Goal: Task Accomplishment & Management: Manage account settings

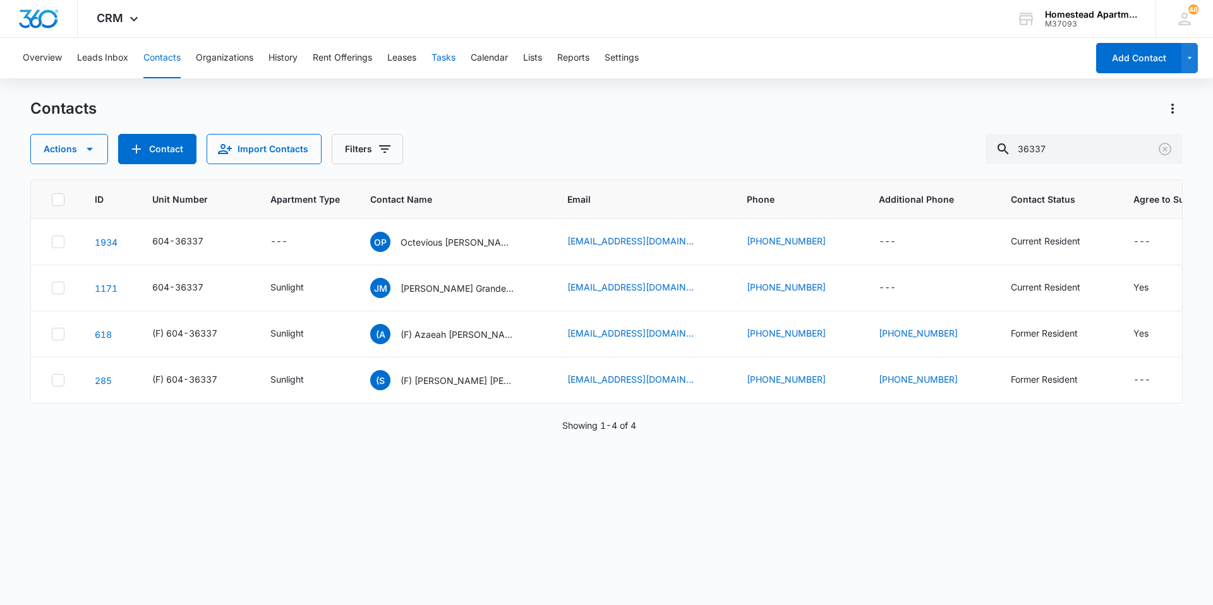
click at [434, 68] on button "Tasks" at bounding box center [444, 58] width 24 height 40
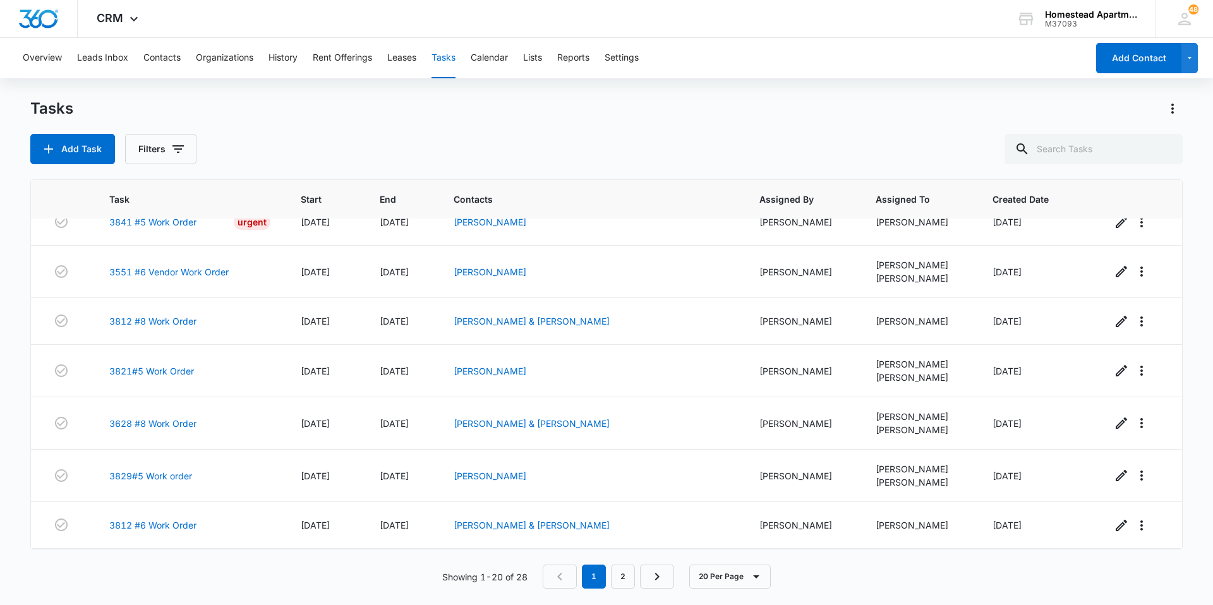
scroll to position [569, 0]
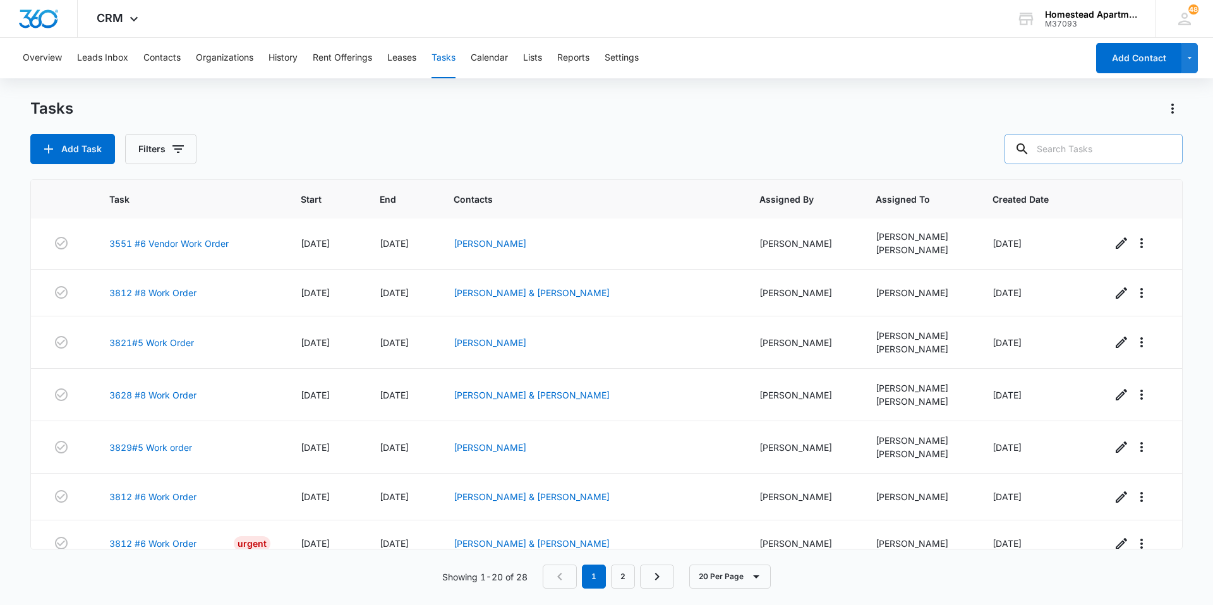
click at [1076, 152] on input "text" at bounding box center [1094, 149] width 178 height 30
type input "3633 #8"
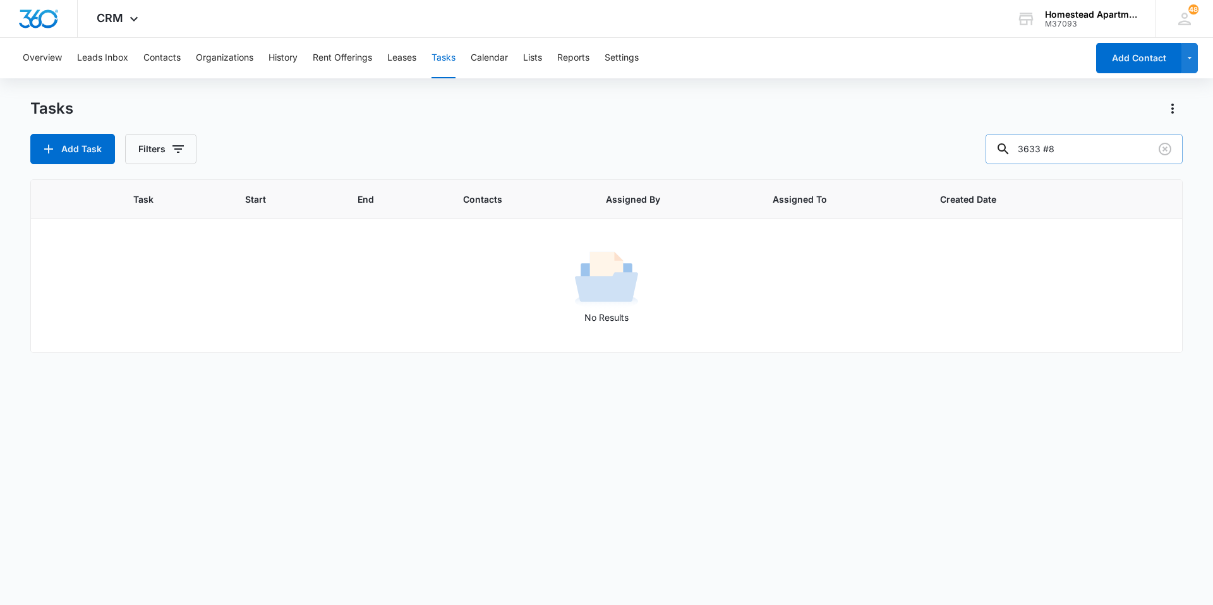
scroll to position [0, 0]
click at [158, 154] on button "Filters" at bounding box center [160, 149] width 71 height 30
click at [184, 293] on div "Incomplete Complete" at bounding box center [212, 290] width 145 height 34
click at [183, 296] on label "Complete" at bounding box center [212, 300] width 145 height 13
click at [141, 300] on input "Complete" at bounding box center [140, 300] width 1 height 1
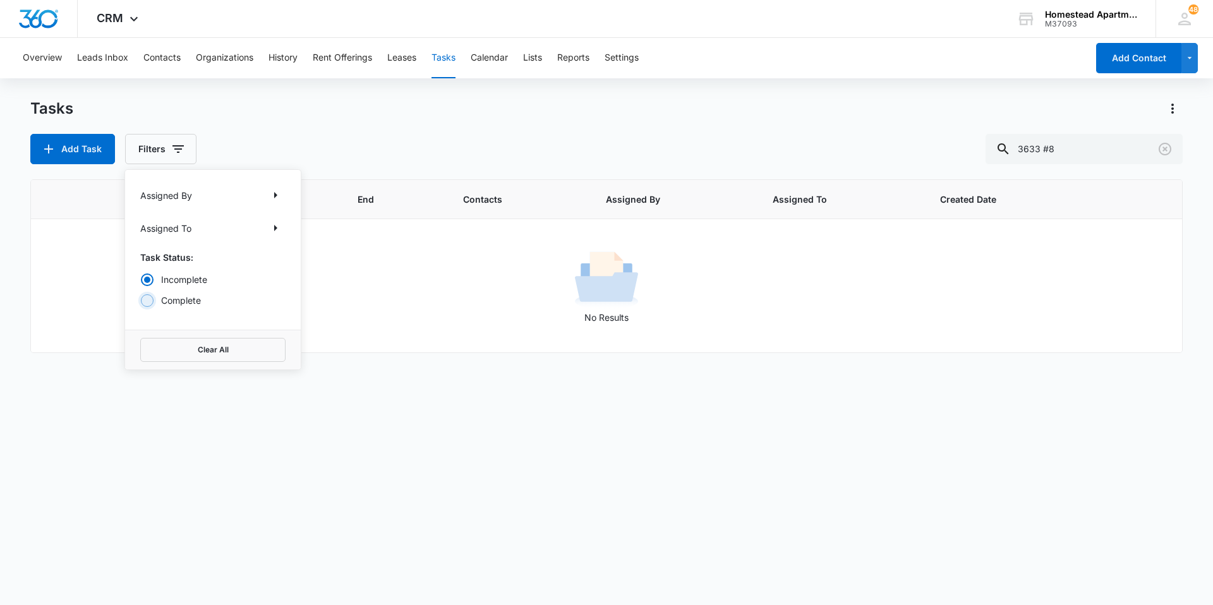
radio input "false"
radio input "true"
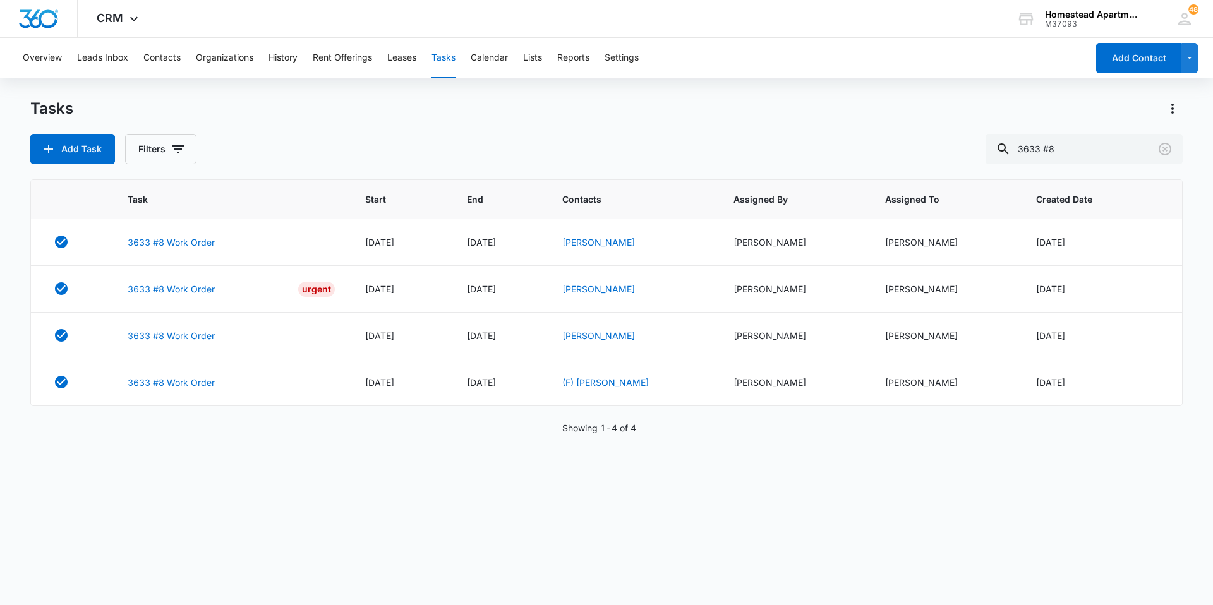
click at [288, 126] on div "Tasks Add Task Filters 3633 #8" at bounding box center [606, 132] width 1153 height 66
click at [179, 243] on link "3633 #8 Work Order" at bounding box center [171, 242] width 87 height 13
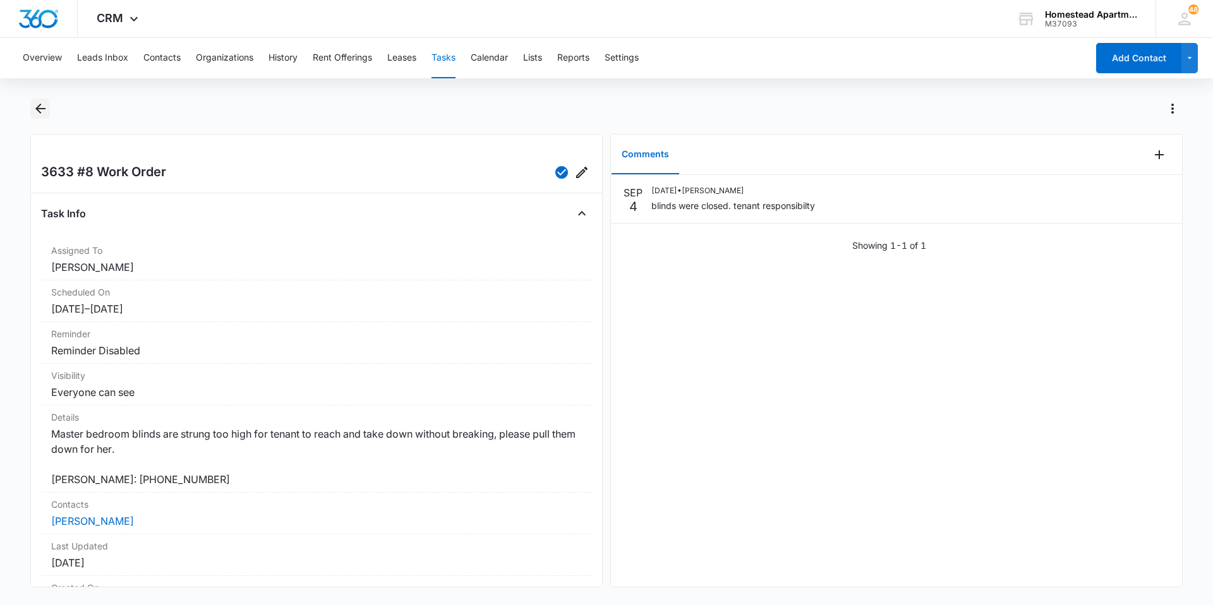
click at [38, 112] on icon "Back" at bounding box center [40, 108] width 15 height 15
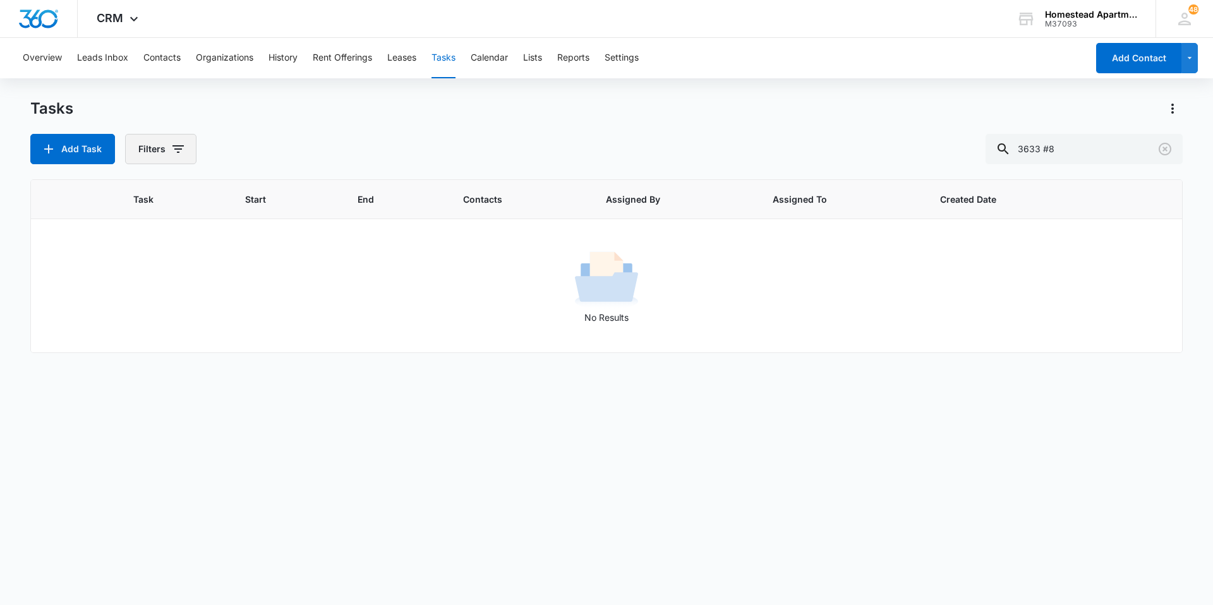
click at [125, 155] on button "Filters" at bounding box center [160, 149] width 71 height 30
click at [151, 303] on div at bounding box center [147, 300] width 13 height 13
click at [141, 301] on input "Complete" at bounding box center [140, 300] width 1 height 1
radio input "false"
radio input "true"
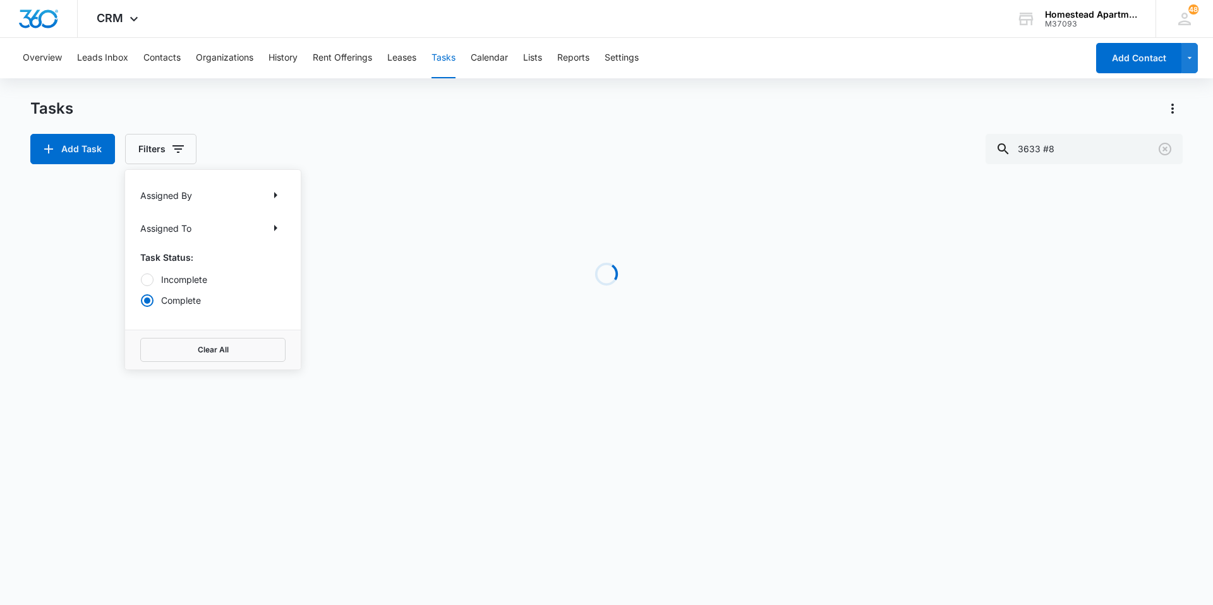
click at [299, 115] on div "Tasks" at bounding box center [606, 109] width 1153 height 20
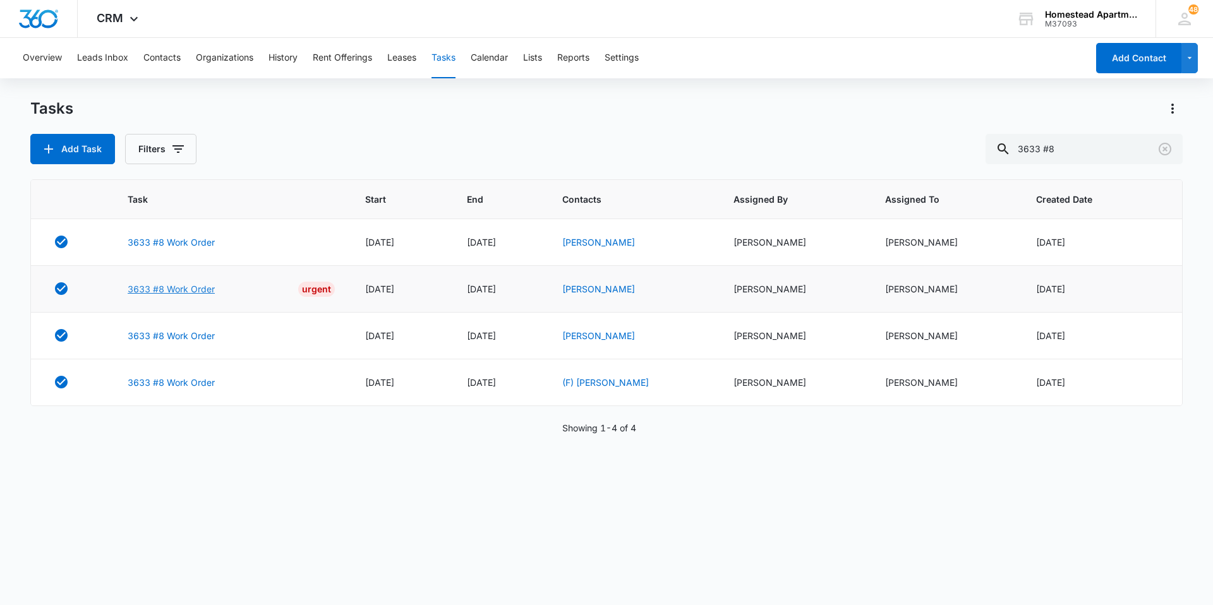
click at [166, 284] on link "3633 #8 Work Order" at bounding box center [171, 288] width 87 height 13
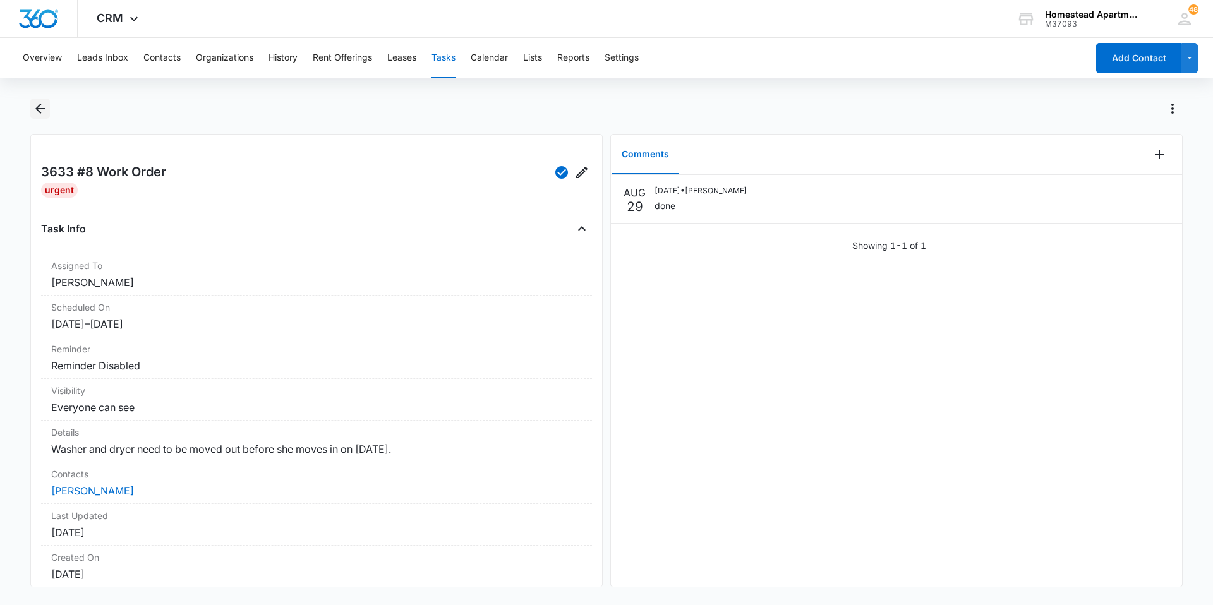
click at [46, 115] on icon "Back" at bounding box center [40, 108] width 15 height 15
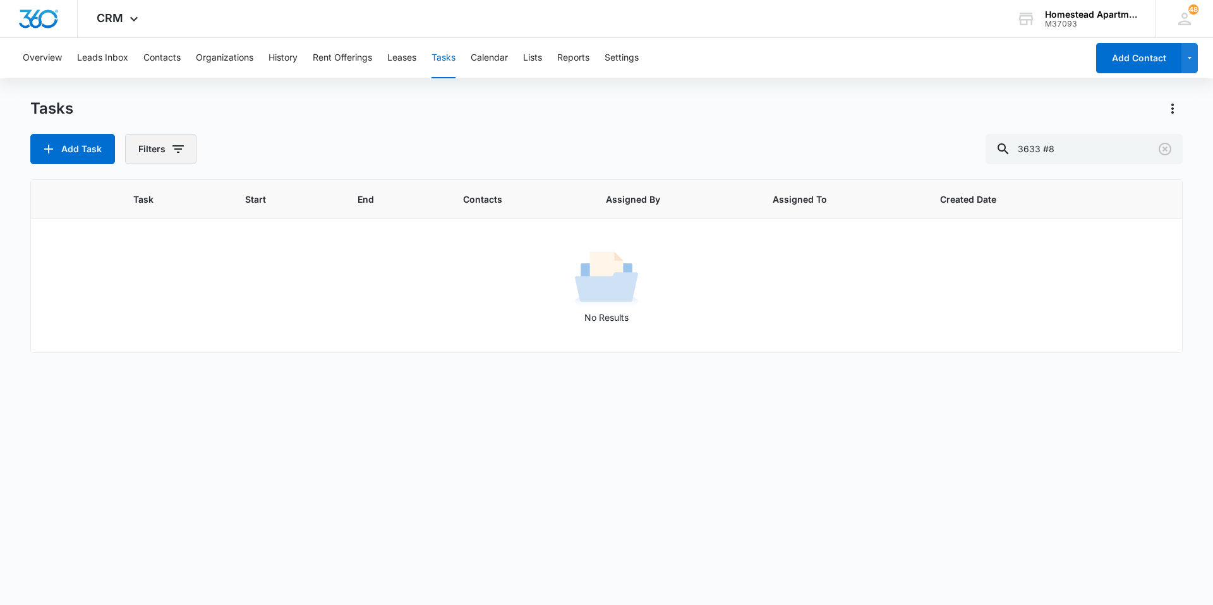
click at [184, 143] on icon "button" at bounding box center [178, 149] width 15 height 15
click at [359, 150] on div "Add Task Filters 3633 #8" at bounding box center [606, 149] width 1153 height 30
click at [1096, 152] on input "3633 #8" at bounding box center [1084, 149] width 197 height 30
click at [1060, 149] on input "3633 #8" at bounding box center [1084, 149] width 197 height 30
type input "3633-8"
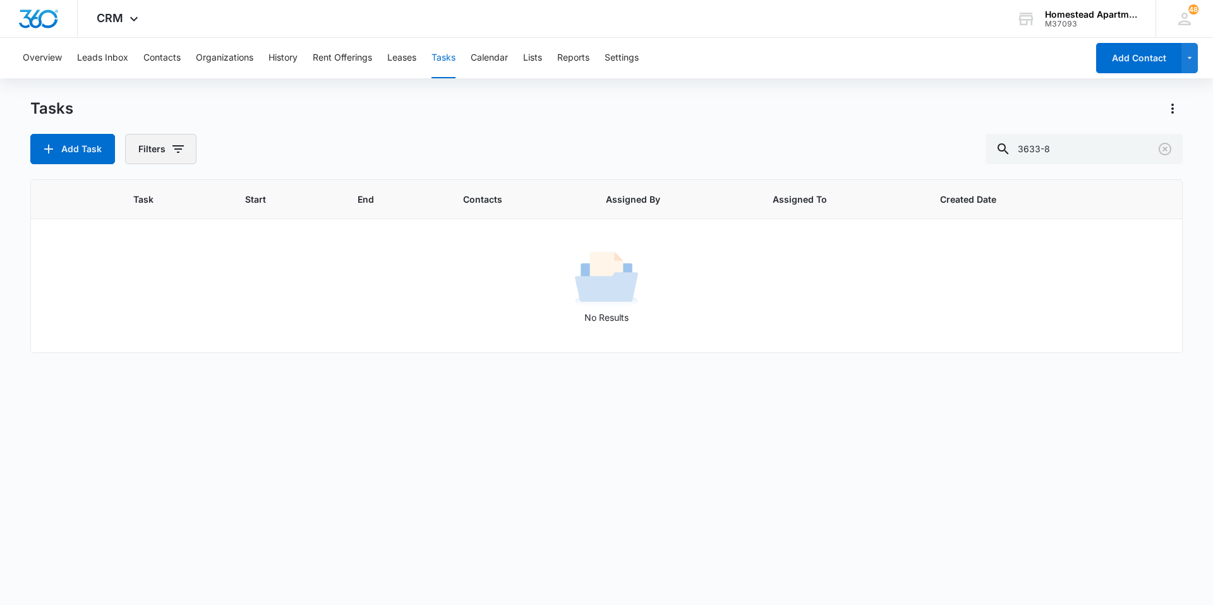
click at [135, 136] on button "Filters" at bounding box center [160, 149] width 71 height 30
click at [170, 304] on label "Complete" at bounding box center [212, 300] width 145 height 13
click at [141, 301] on input "Complete" at bounding box center [140, 300] width 1 height 1
radio input "false"
radio input "true"
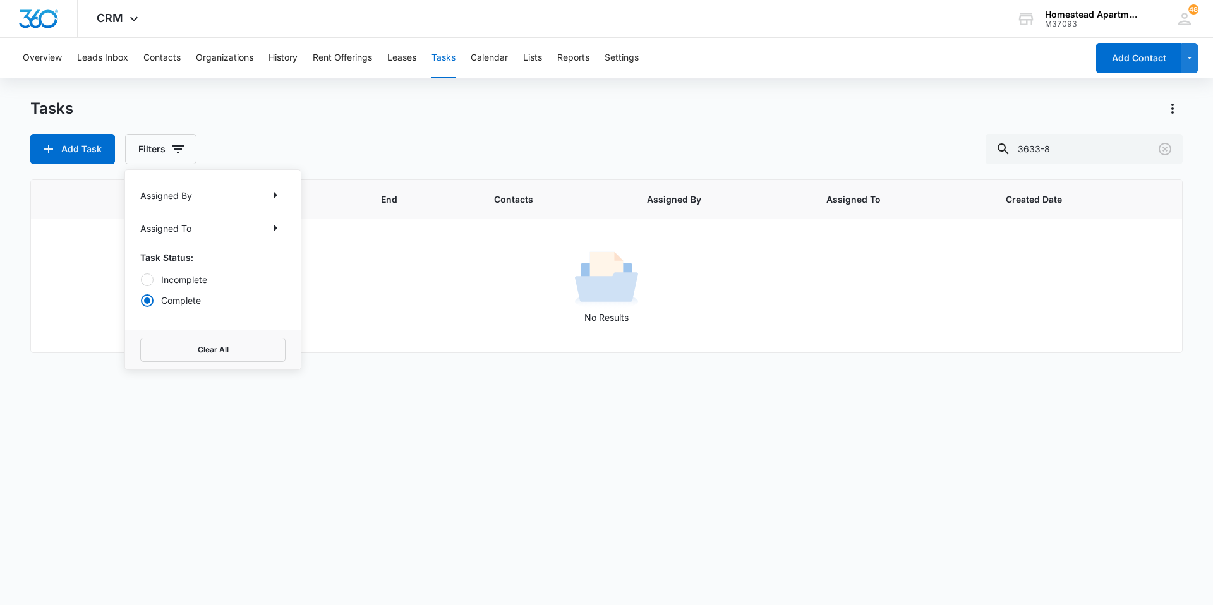
click at [390, 140] on div "Add Task Filters Assigned By Assigned To Task Status: Incomplete Complete Clear…" at bounding box center [606, 149] width 1153 height 30
click at [180, 150] on icon "button" at bounding box center [178, 149] width 11 height 8
click at [1057, 147] on input "3633-8" at bounding box center [1084, 149] width 197 height 30
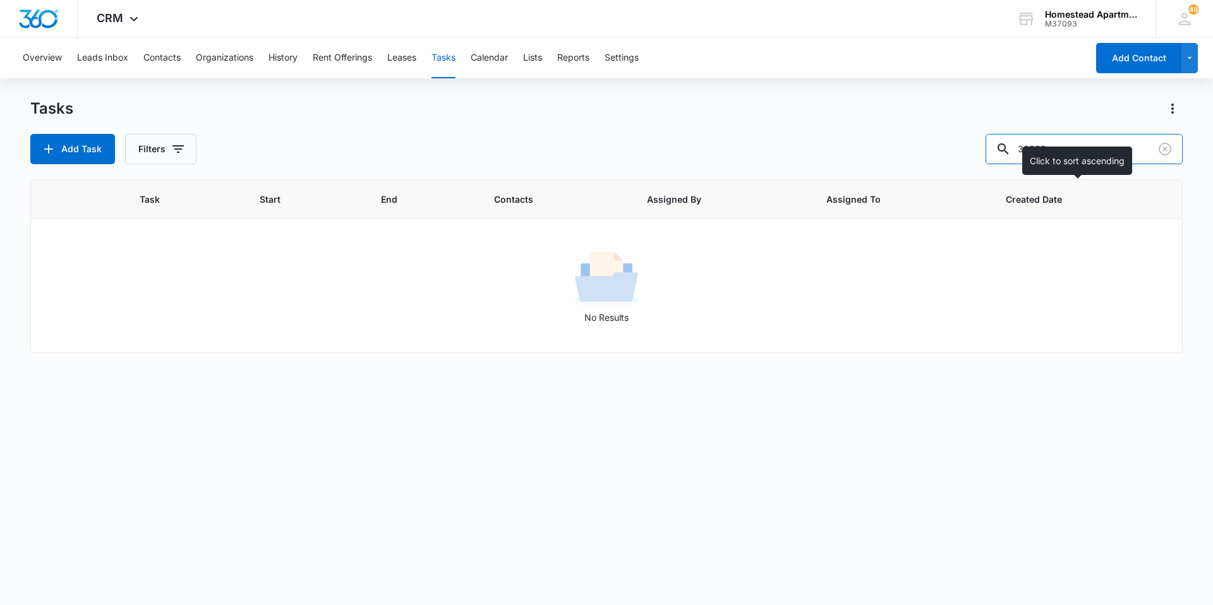
type input "36338"
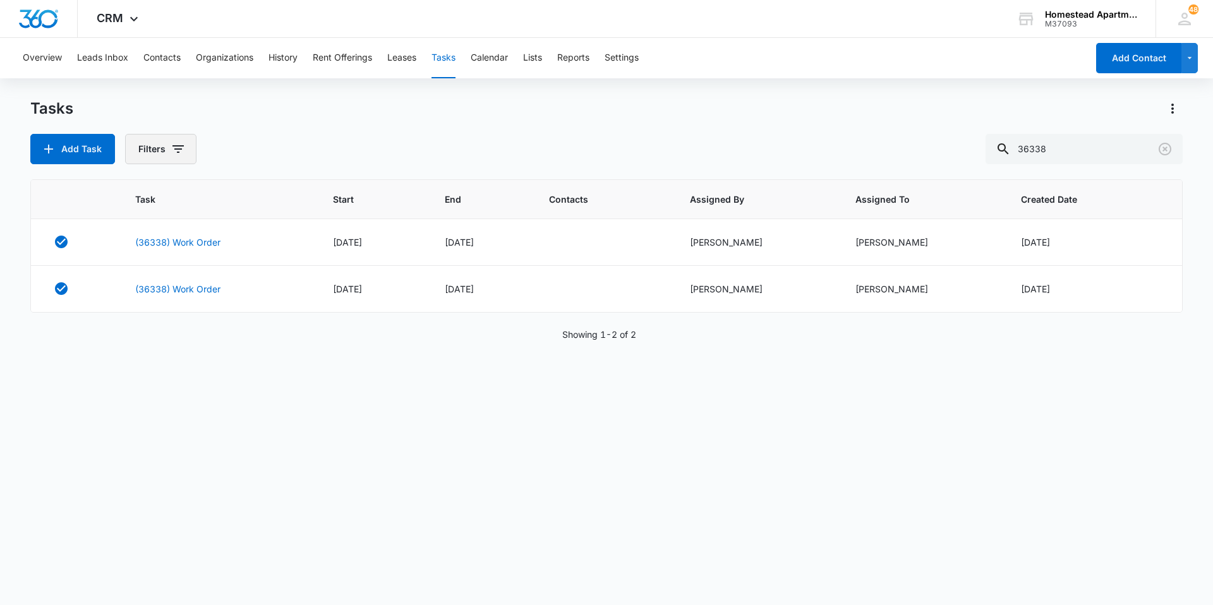
click at [178, 149] on icon "button" at bounding box center [178, 149] width 11 height 8
click at [159, 278] on label "Incomplete" at bounding box center [212, 279] width 145 height 13
click at [141, 279] on input "Incomplete" at bounding box center [140, 279] width 1 height 1
radio input "true"
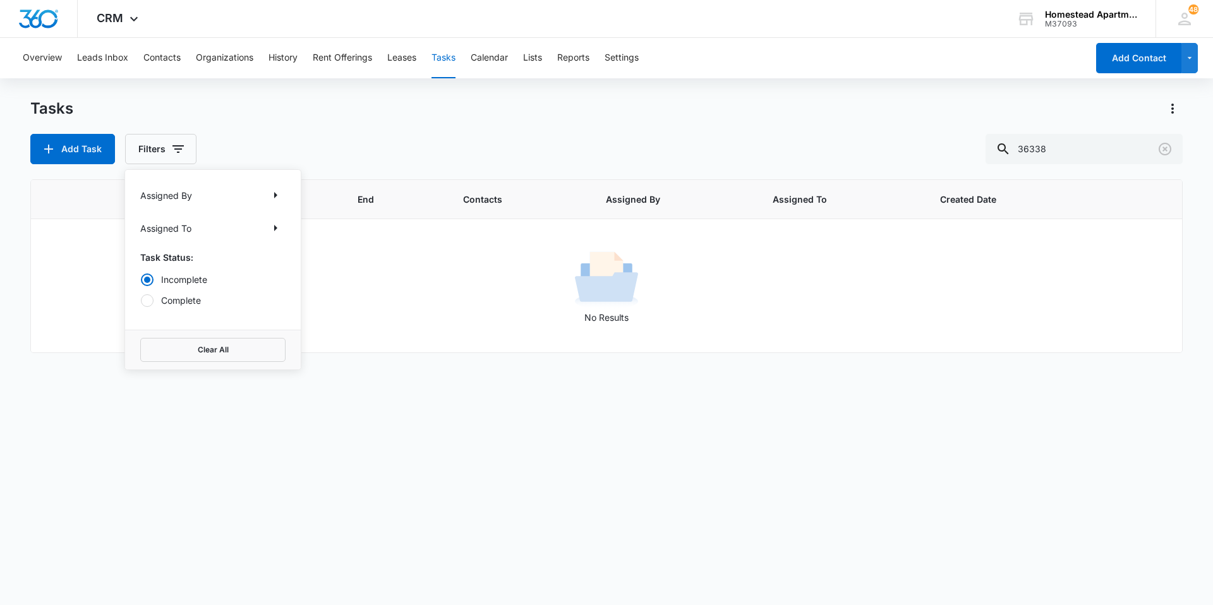
click at [210, 142] on div "Add Task Filters Assigned By Assigned To Task Status: Incomplete Complete Clear…" at bounding box center [606, 149] width 1153 height 30
click at [154, 148] on button "Filters" at bounding box center [160, 149] width 71 height 30
click at [277, 195] on icon "Show Assigned By filters" at bounding box center [275, 195] width 15 height 15
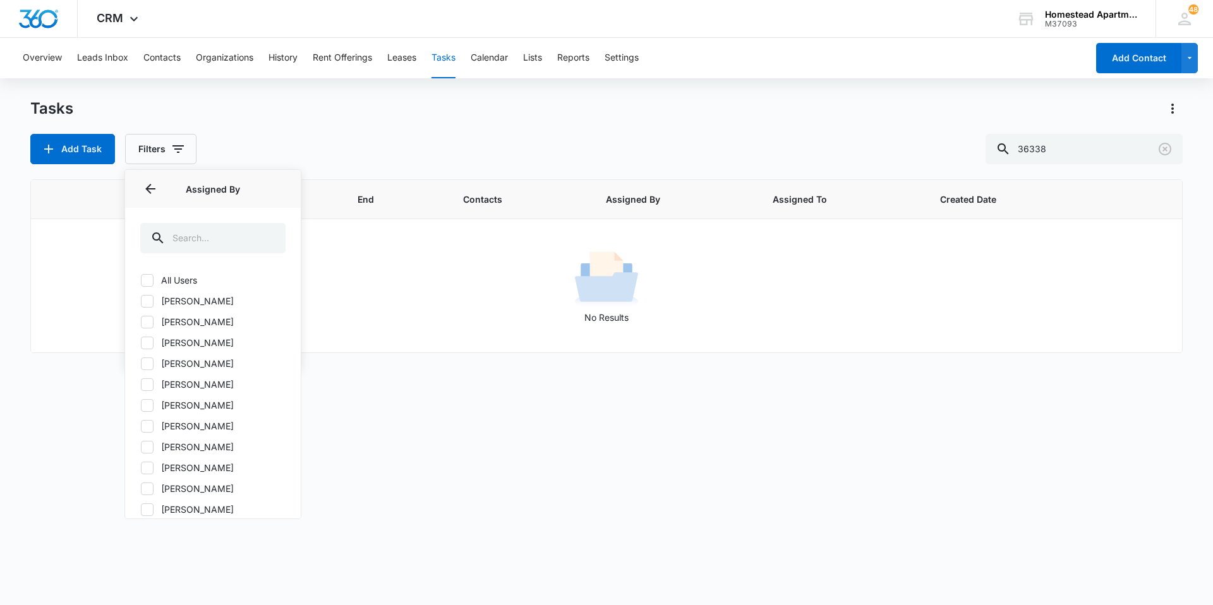
click at [176, 339] on label "[PERSON_NAME]" at bounding box center [212, 342] width 145 height 13
click at [141, 343] on input "[PERSON_NAME]" at bounding box center [140, 343] width 1 height 1
checkbox input "true"
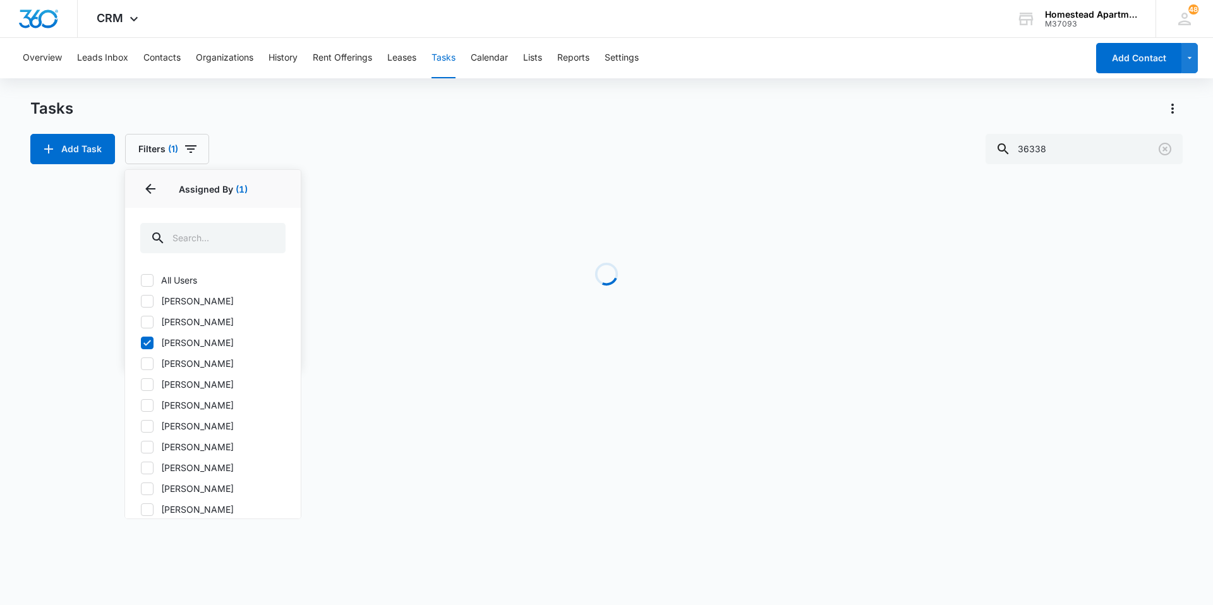
click at [372, 123] on div "Tasks Add Task Filters (1) Assigned By 1 Assigned By (1) All Users Alexa Gilber…" at bounding box center [606, 132] width 1153 height 66
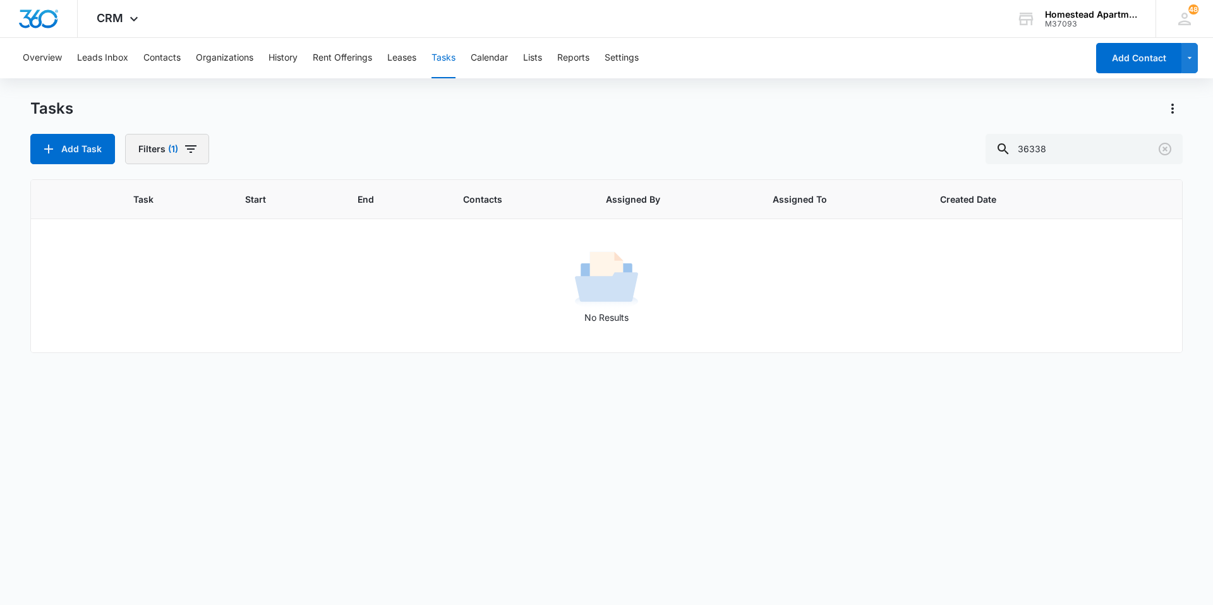
click at [200, 158] on button "Filters (1)" at bounding box center [167, 149] width 84 height 30
click at [155, 302] on label "Complete" at bounding box center [212, 300] width 145 height 13
click at [141, 301] on input "Complete" at bounding box center [140, 300] width 1 height 1
radio input "false"
radio input "true"
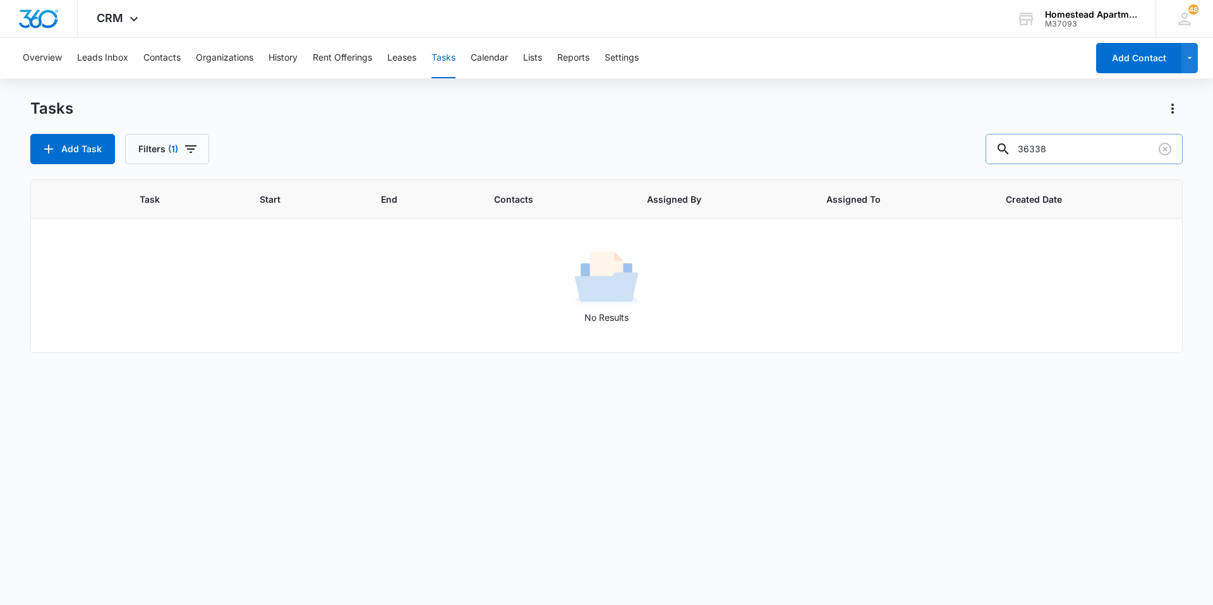
click at [1081, 136] on input "36338" at bounding box center [1084, 149] width 197 height 30
drag, startPoint x: 1081, startPoint y: 136, endPoint x: 980, endPoint y: 129, distance: 101.4
click at [980, 129] on div "Tasks Add Task Filters (1) 36338" at bounding box center [606, 132] width 1153 height 66
type input "lyn"
click at [202, 151] on button "Filters (1)" at bounding box center [167, 149] width 84 height 30
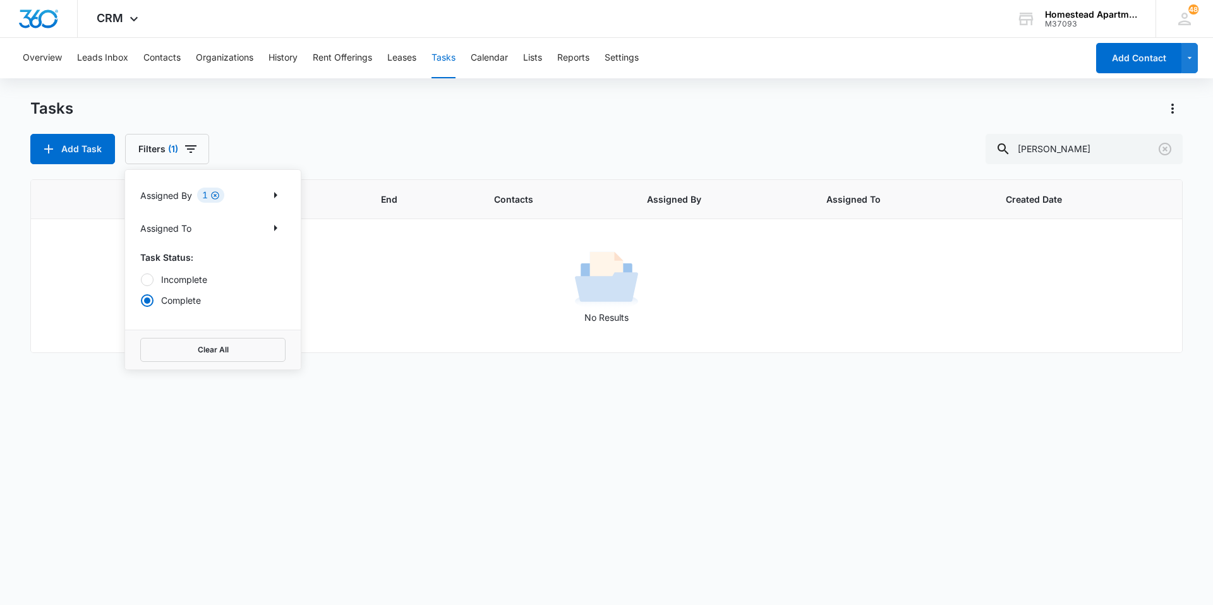
click at [219, 195] on icon "Clear" at bounding box center [215, 195] width 8 height 8
click at [173, 281] on label "Incomplete" at bounding box center [212, 279] width 145 height 13
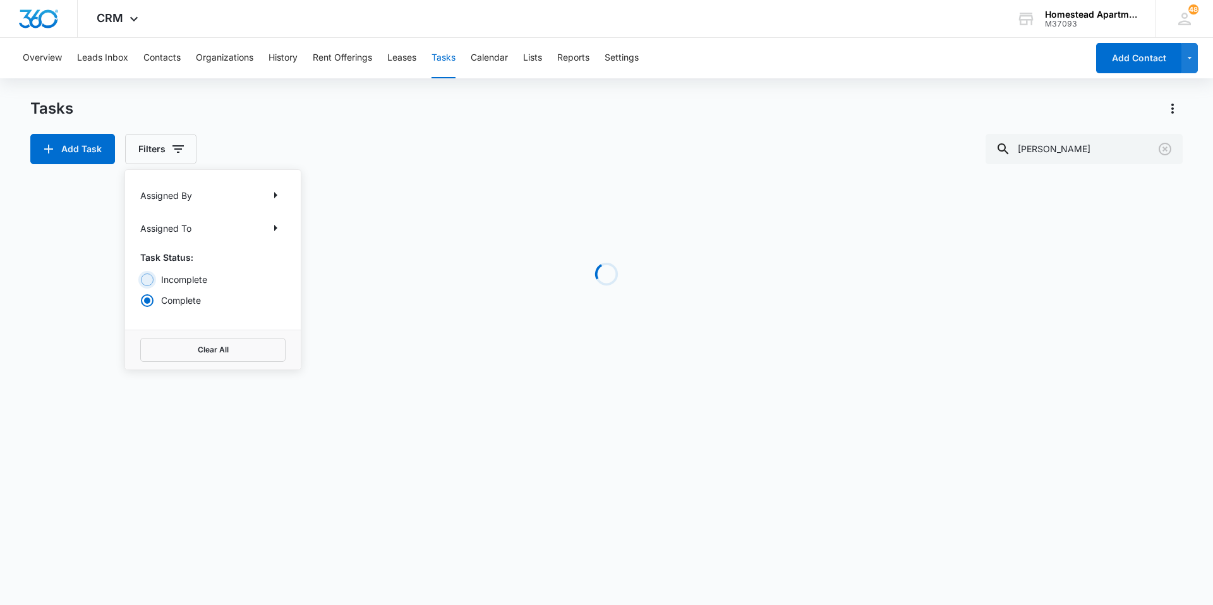
click at [141, 280] on input "Incomplete" at bounding box center [140, 279] width 1 height 1
radio input "true"
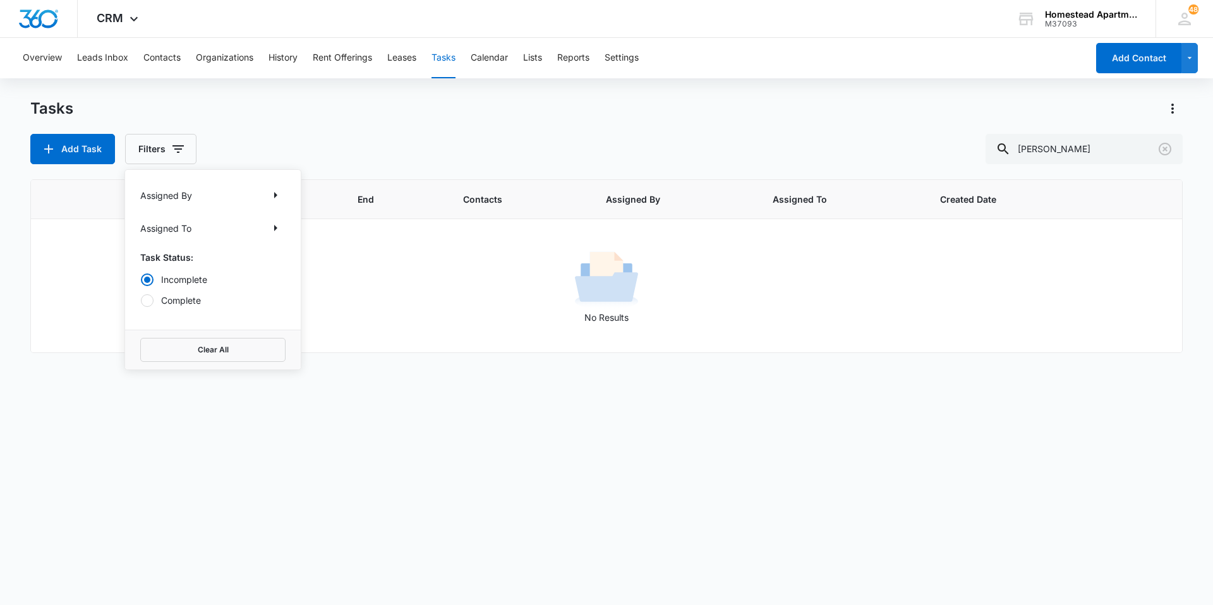
click at [246, 136] on div "Add Task Filters Assigned By Assigned To Task Status: Incomplete Complete Clear…" at bounding box center [606, 149] width 1153 height 30
click at [1178, 147] on input "lyn" at bounding box center [1084, 149] width 197 height 30
click at [1168, 150] on icon "Clear" at bounding box center [1165, 149] width 15 height 15
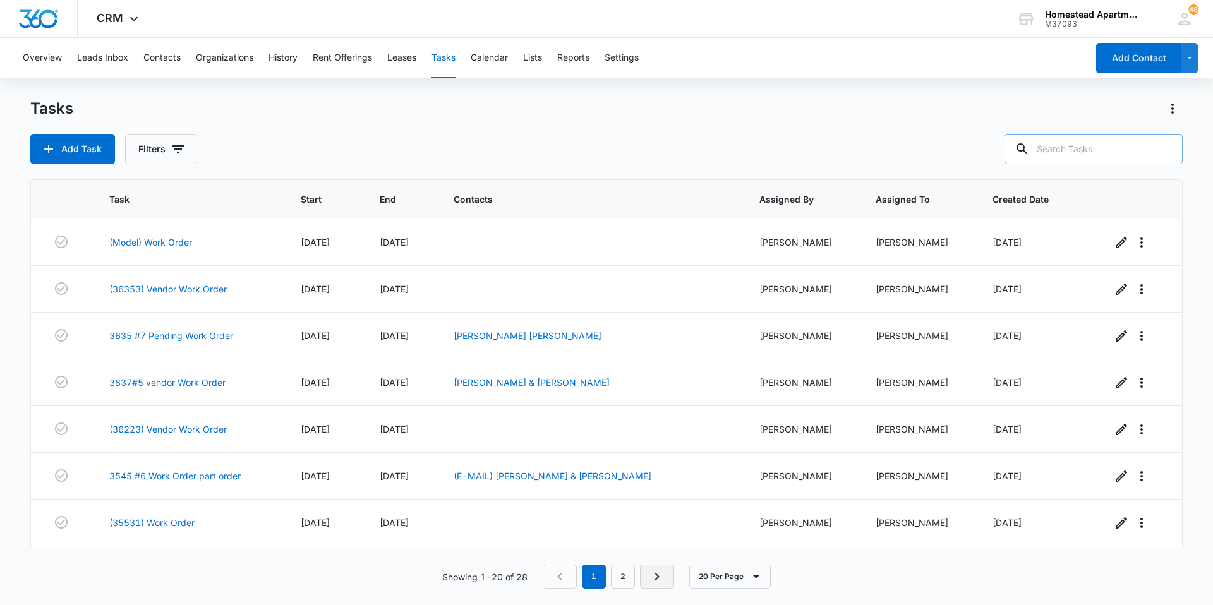
click at [658, 574] on icon "Next Page" at bounding box center [657, 576] width 15 height 15
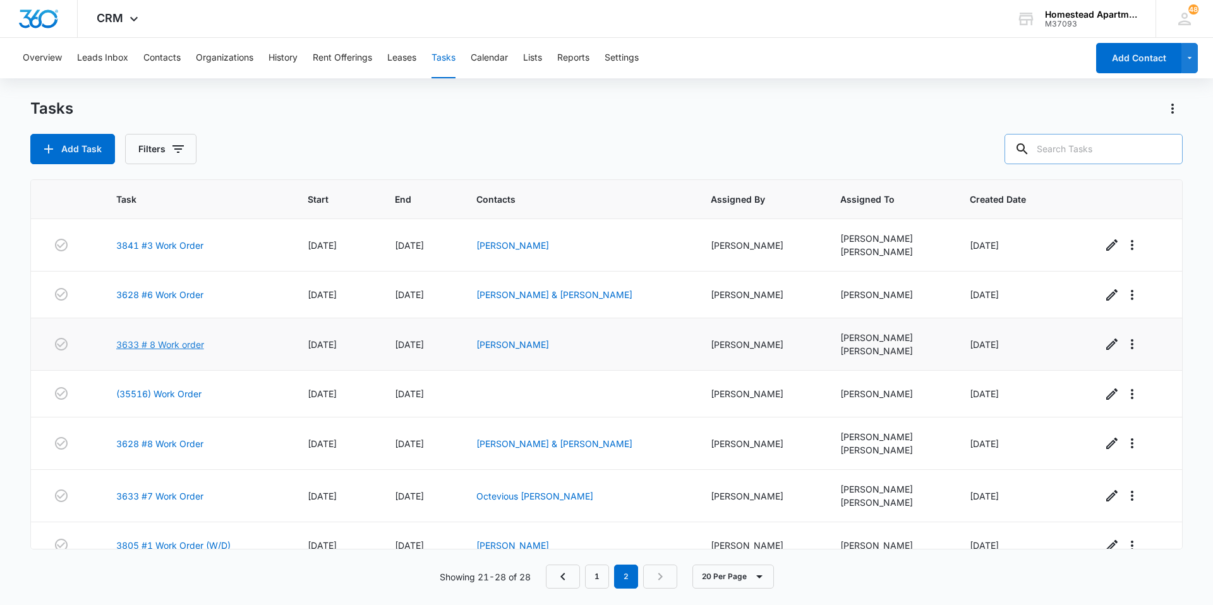
click at [171, 339] on link "3633 # 8 Work order" at bounding box center [160, 344] width 88 height 13
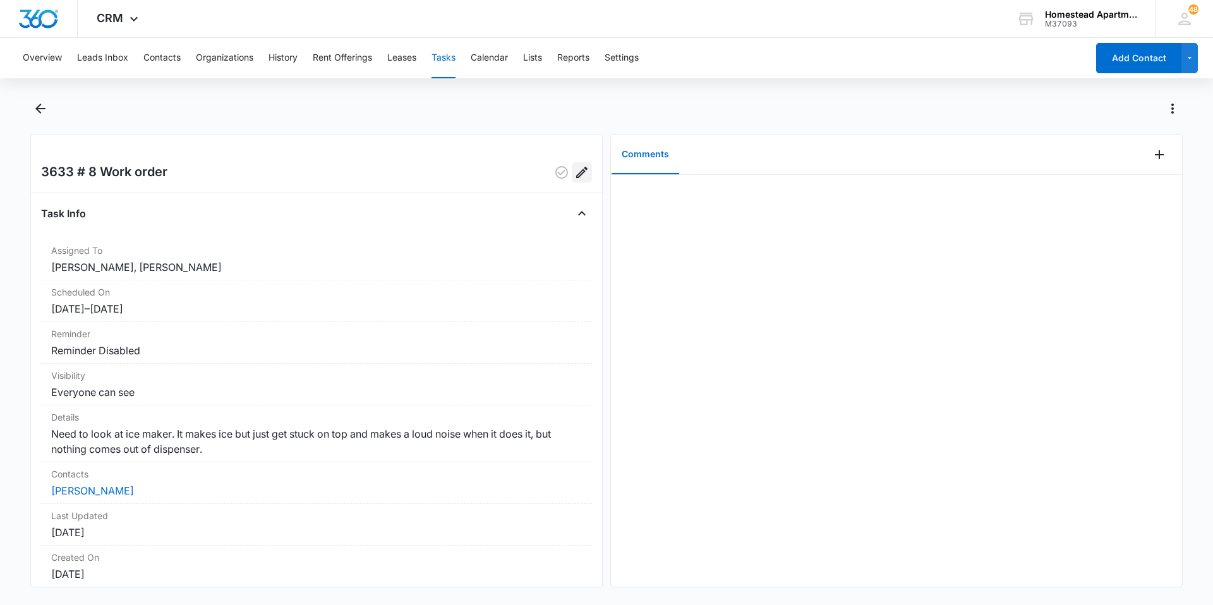
click at [574, 178] on icon "Edit" at bounding box center [581, 172] width 15 height 15
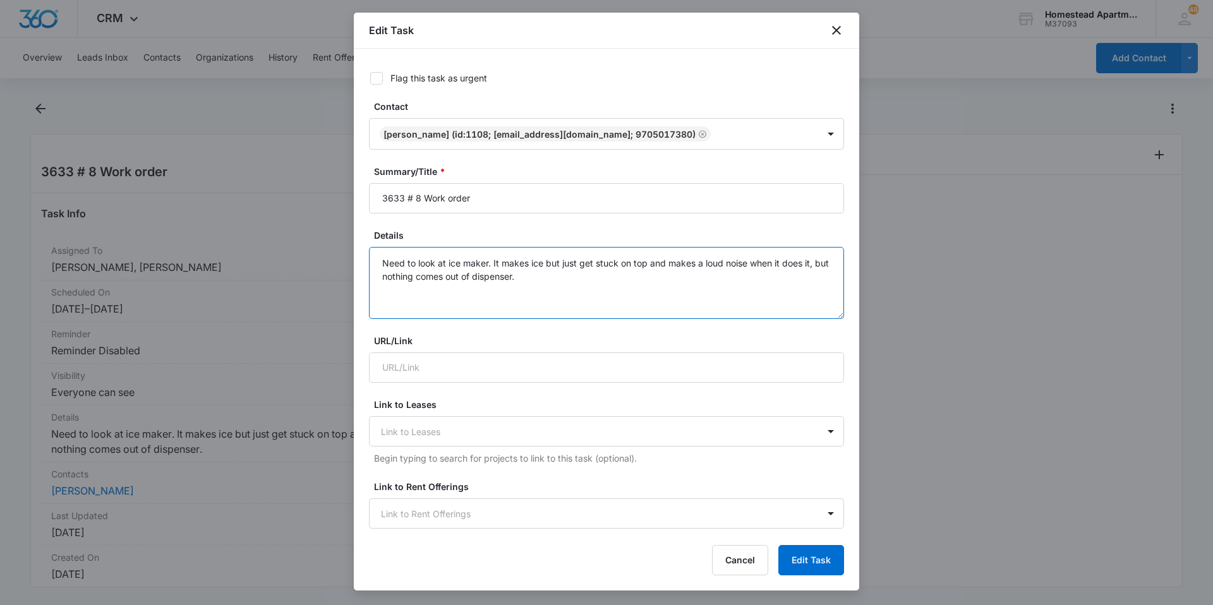
click at [567, 289] on textarea "Need to look at ice maker. It makes ice but just get stuck on top and makes a l…" at bounding box center [606, 283] width 475 height 72
type textarea "Need to look at ice maker. It makes ice but just get stuck on top and makes a l…"
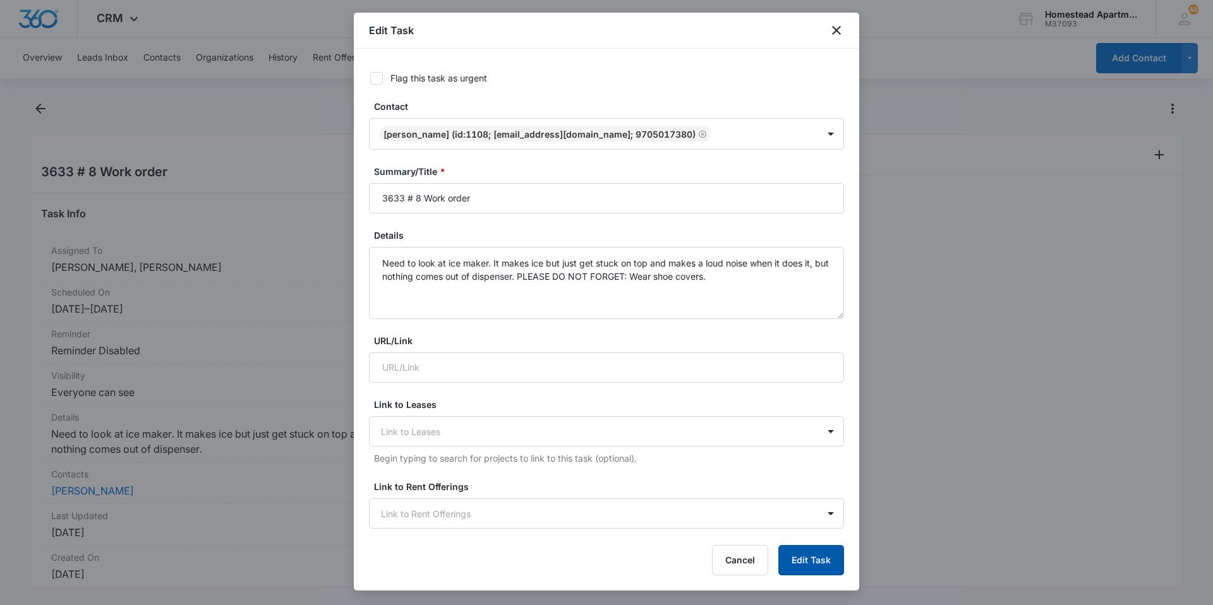
click at [789, 564] on button "Edit Task" at bounding box center [812, 560] width 66 height 30
